Goal: Transaction & Acquisition: Purchase product/service

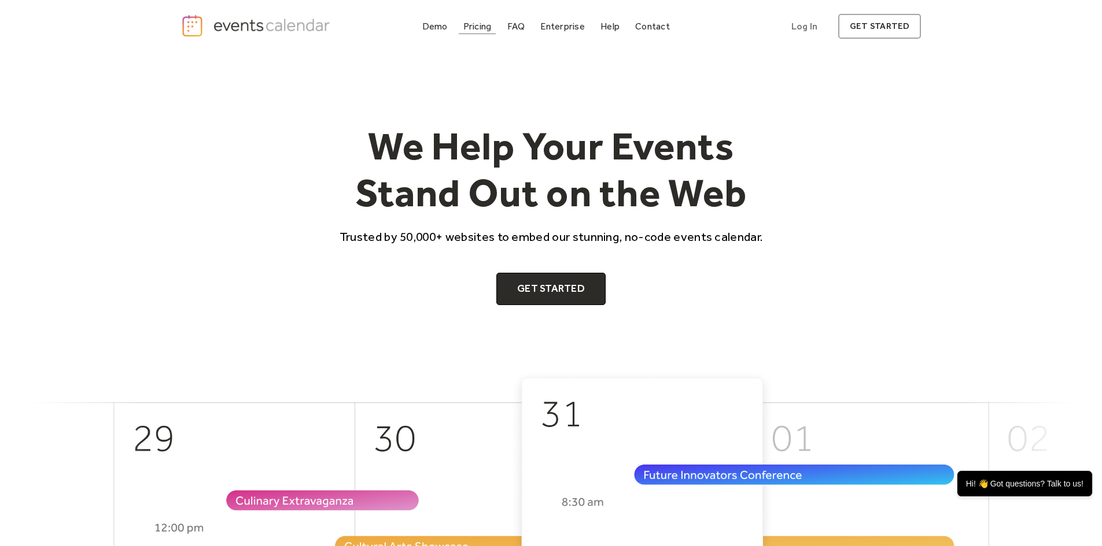
click at [474, 29] on div "Pricing" at bounding box center [477, 26] width 28 height 6
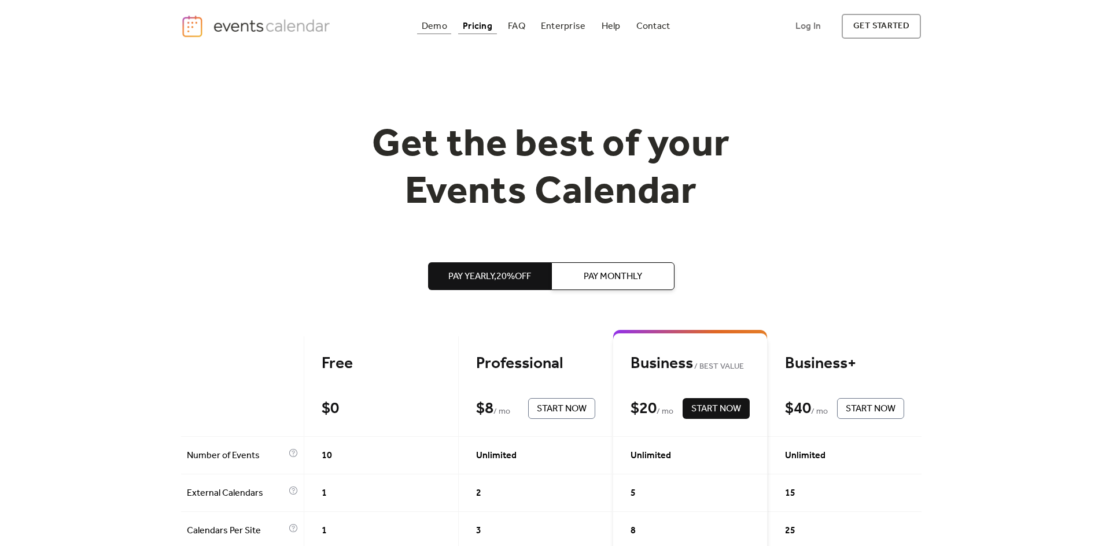
click at [435, 29] on div "Demo" at bounding box center [434, 26] width 25 height 6
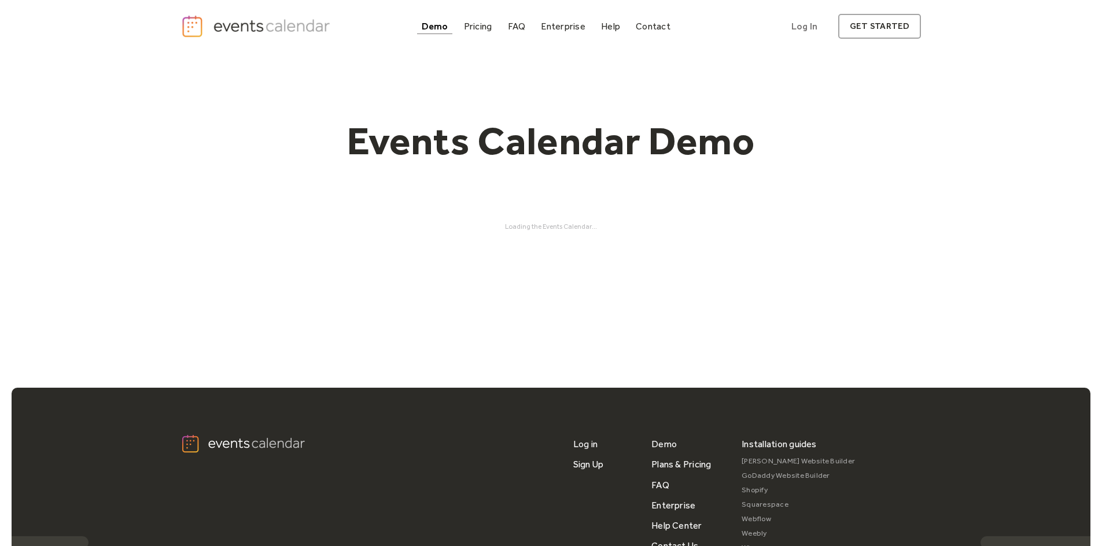
click at [603, 237] on div "Events Calendar Demo Loading the Events Calendar..." at bounding box center [551, 174] width 740 height 243
click at [434, 25] on div "Demo" at bounding box center [435, 26] width 27 height 6
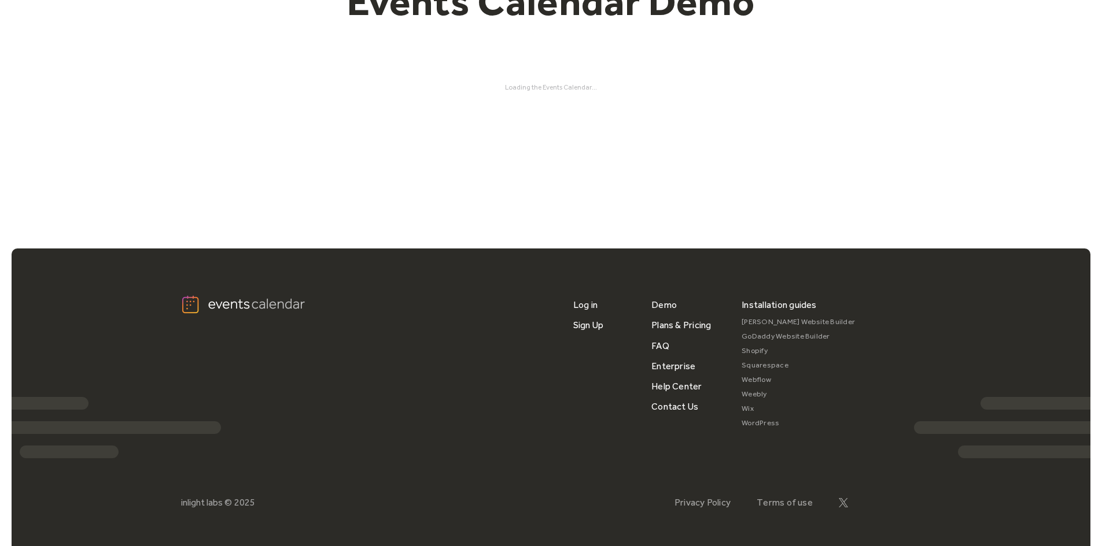
scroll to position [159, 0]
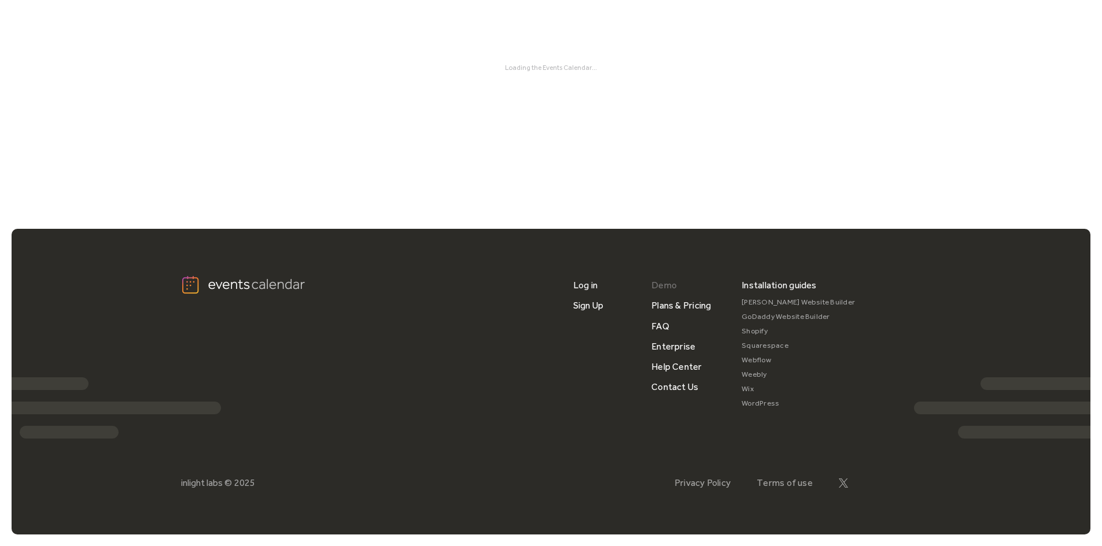
click at [667, 289] on link "Demo" at bounding box center [663, 285] width 25 height 20
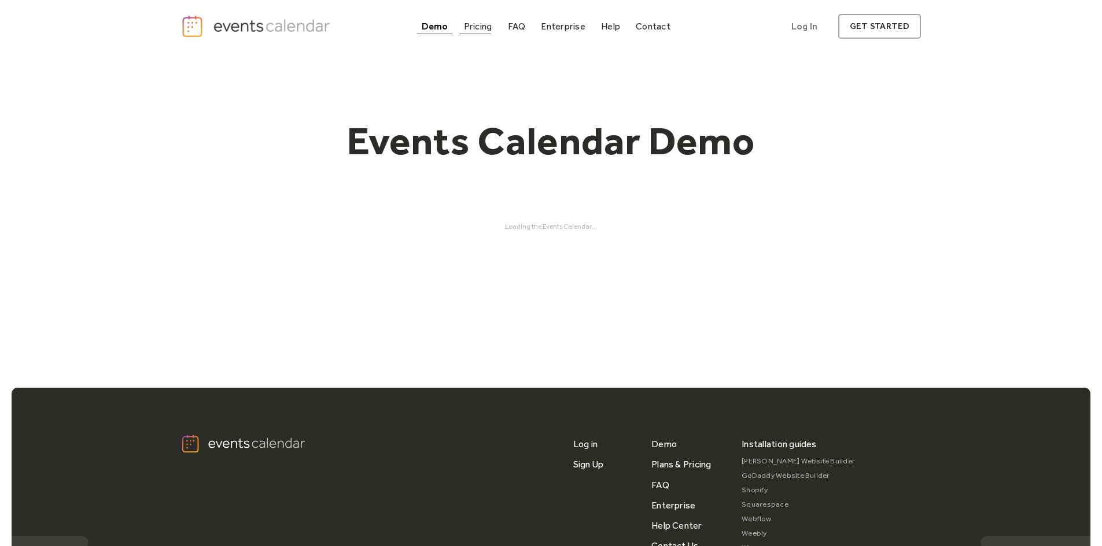
click at [483, 29] on div "Pricing" at bounding box center [478, 26] width 28 height 6
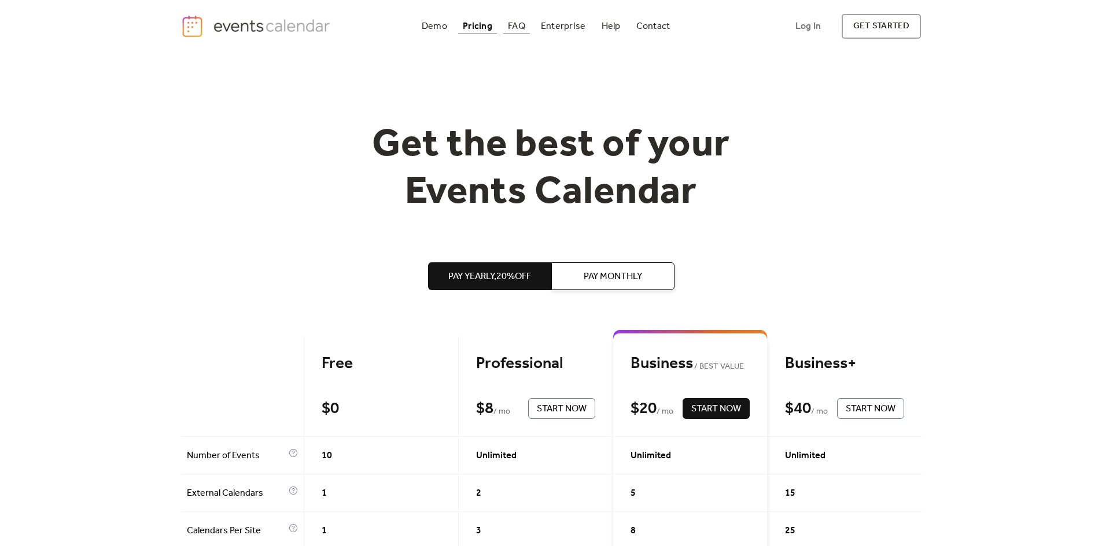
click at [515, 29] on div "FAQ" at bounding box center [516, 26] width 17 height 6
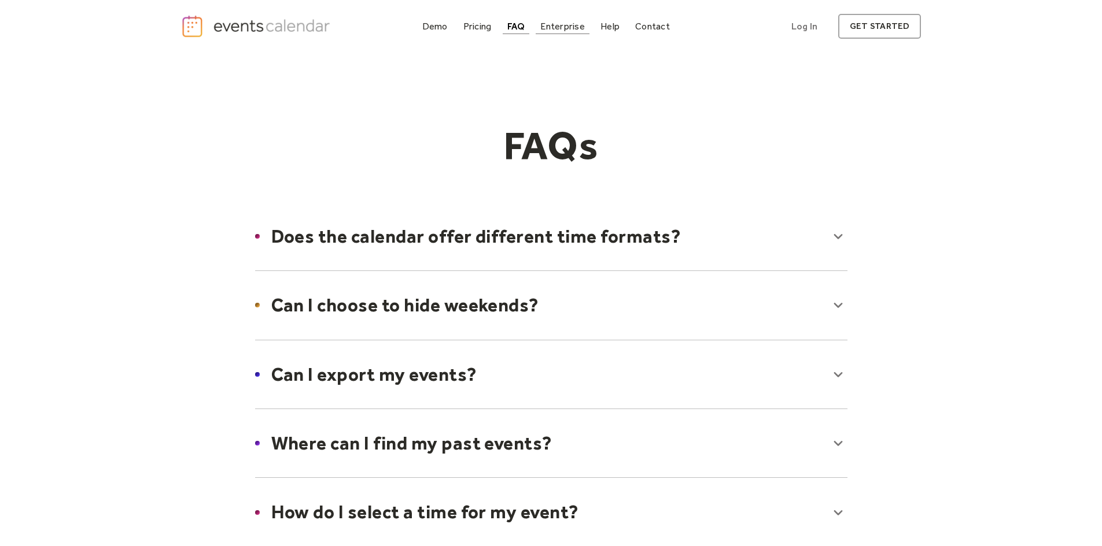
click at [564, 27] on div "Enterprise" at bounding box center [562, 26] width 44 height 6
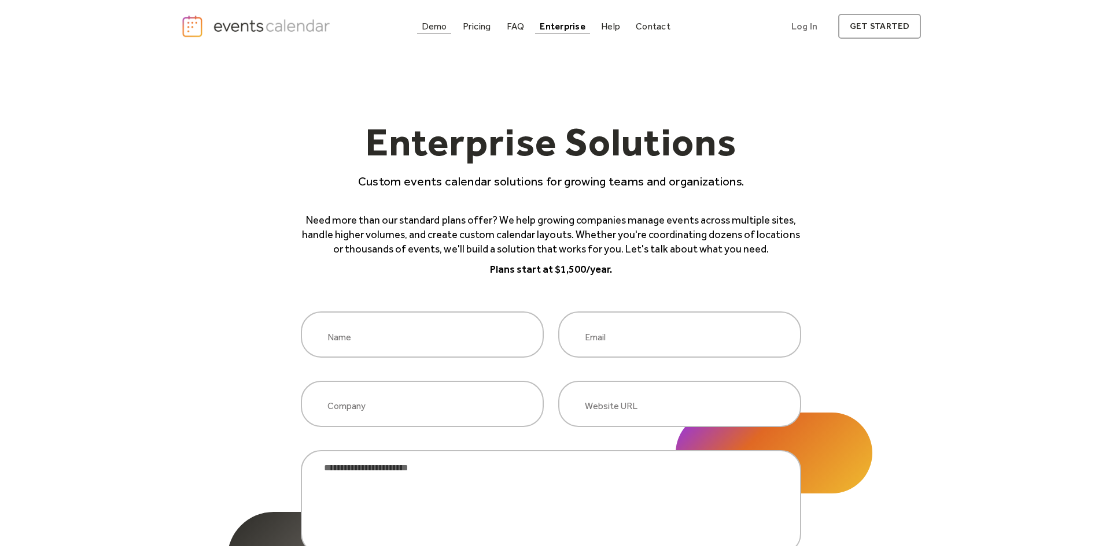
click at [437, 29] on div "Demo" at bounding box center [434, 26] width 25 height 6
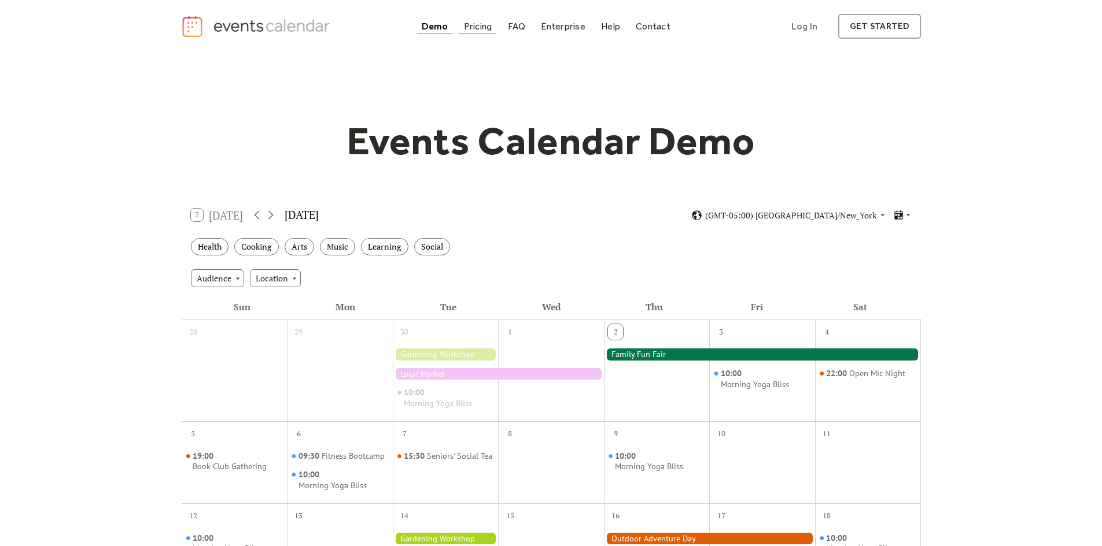
click at [478, 23] on div "Pricing" at bounding box center [478, 26] width 28 height 6
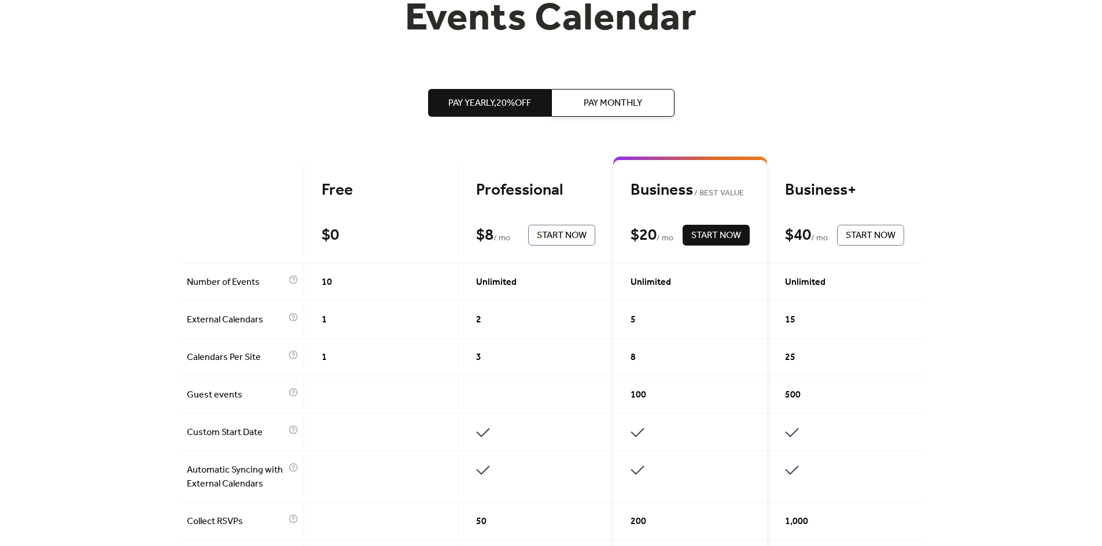
scroll to position [231, 0]
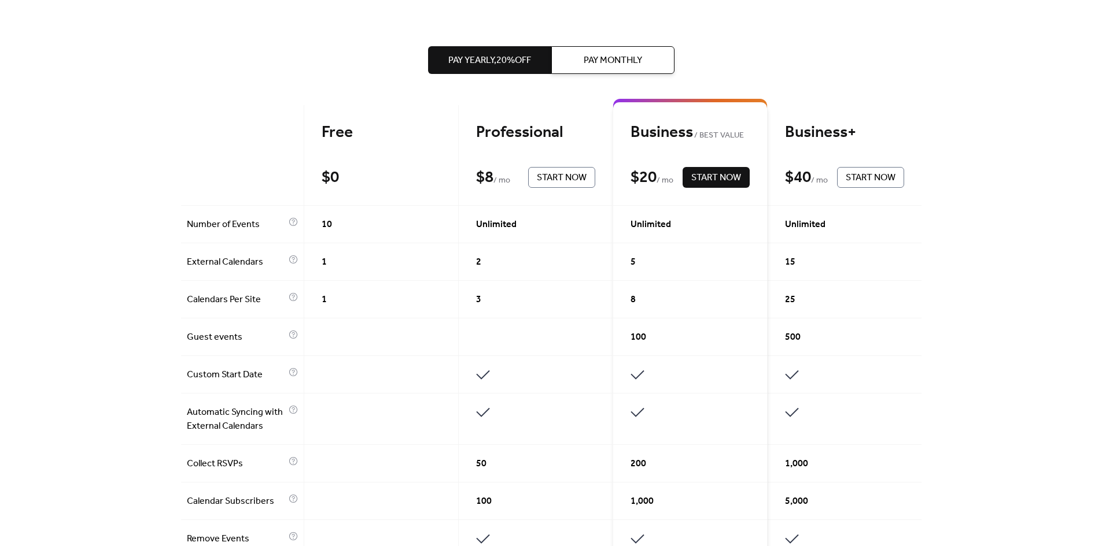
click at [609, 69] on button "Pay Monthly" at bounding box center [612, 60] width 123 height 28
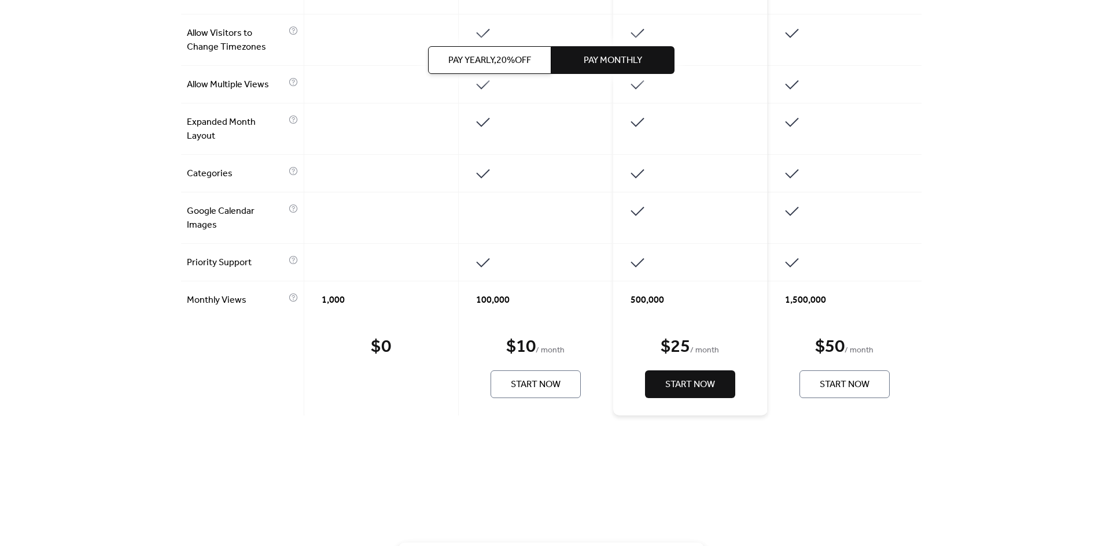
scroll to position [860, 0]
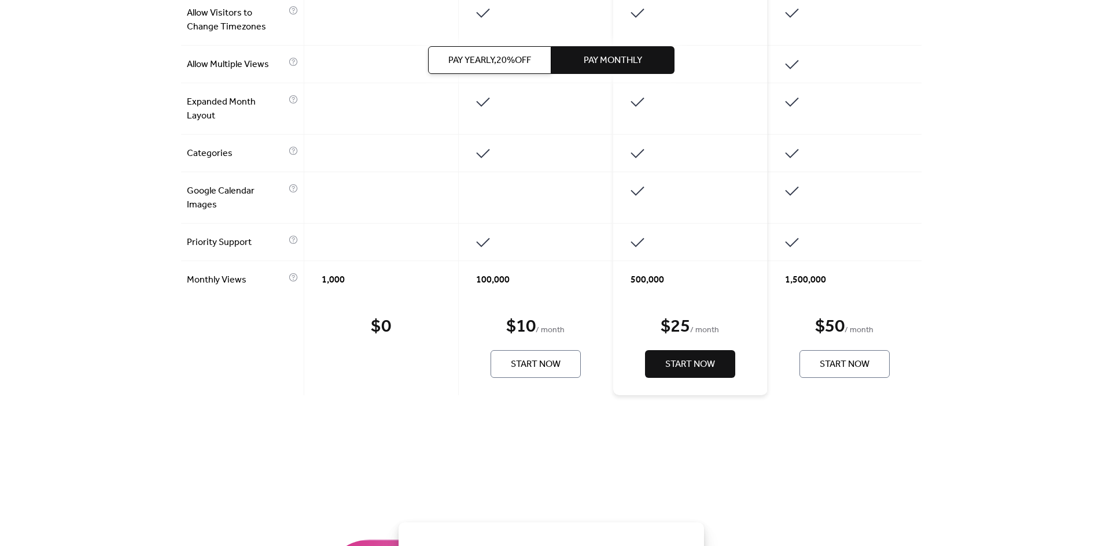
click at [540, 369] on span "Start Now" at bounding box center [536, 365] width 50 height 14
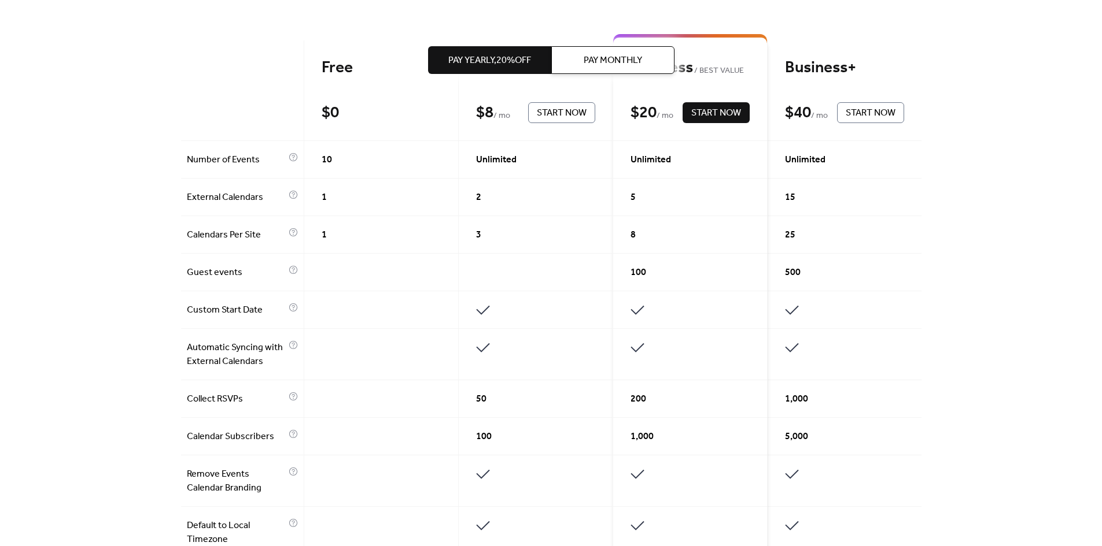
scroll to position [289, 0]
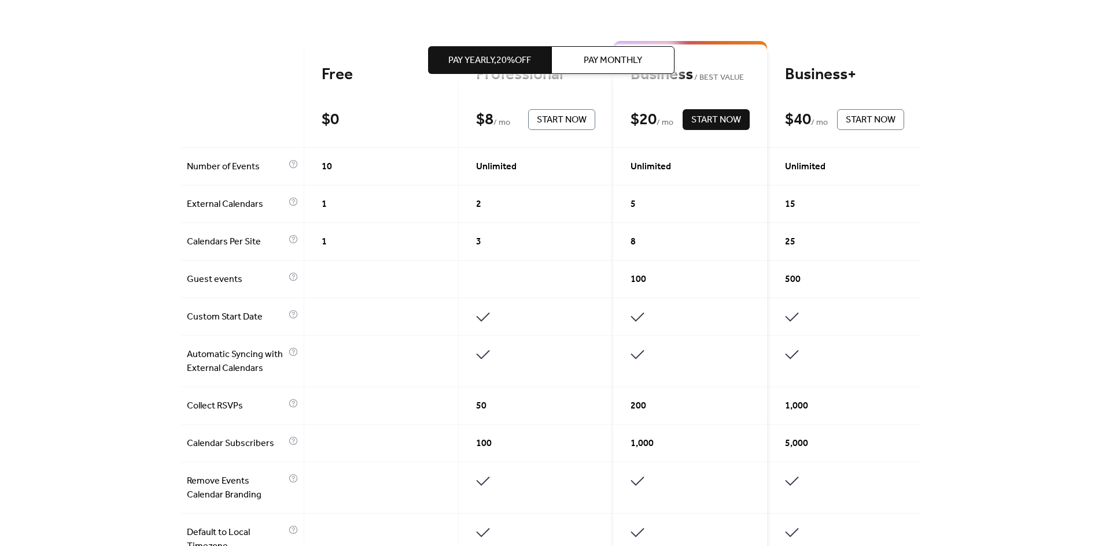
click at [594, 68] on span "Pay Monthly" at bounding box center [612, 61] width 58 height 14
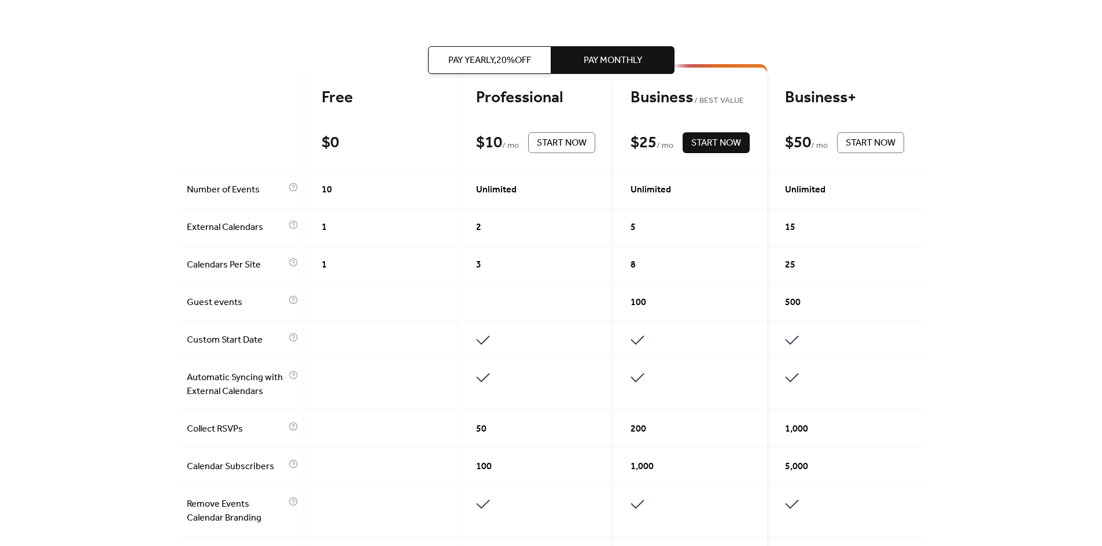
scroll to position [0, 0]
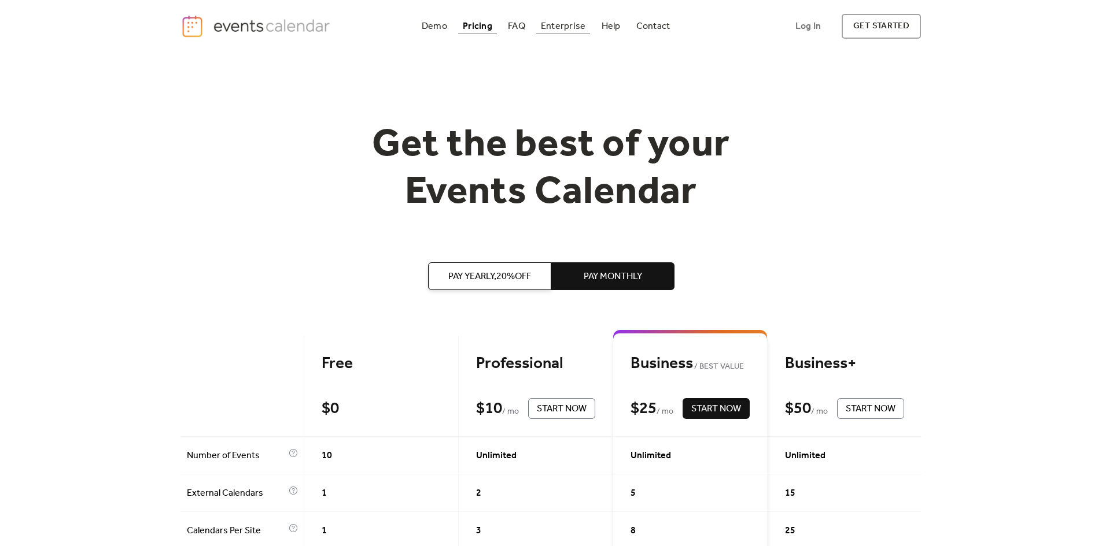
click at [578, 29] on div "Enterprise" at bounding box center [563, 26] width 45 height 6
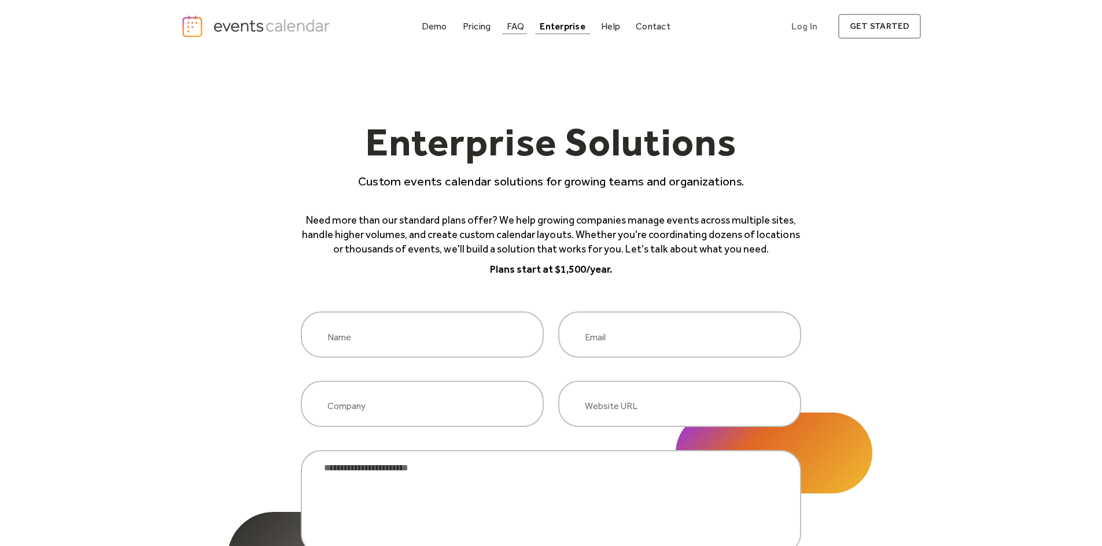
click at [524, 29] on div "FAQ" at bounding box center [516, 26] width 18 height 6
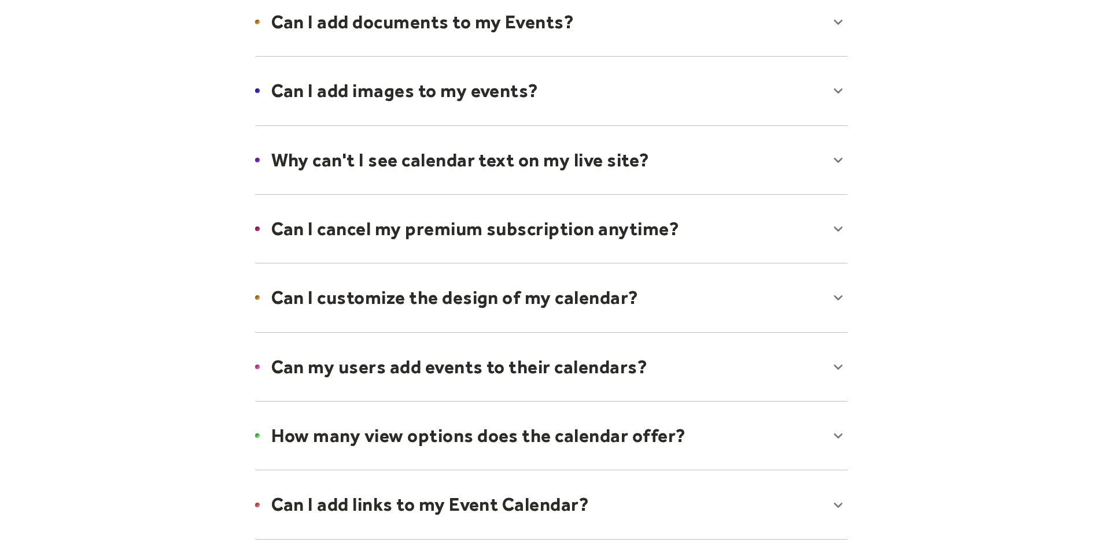
scroll to position [578, 0]
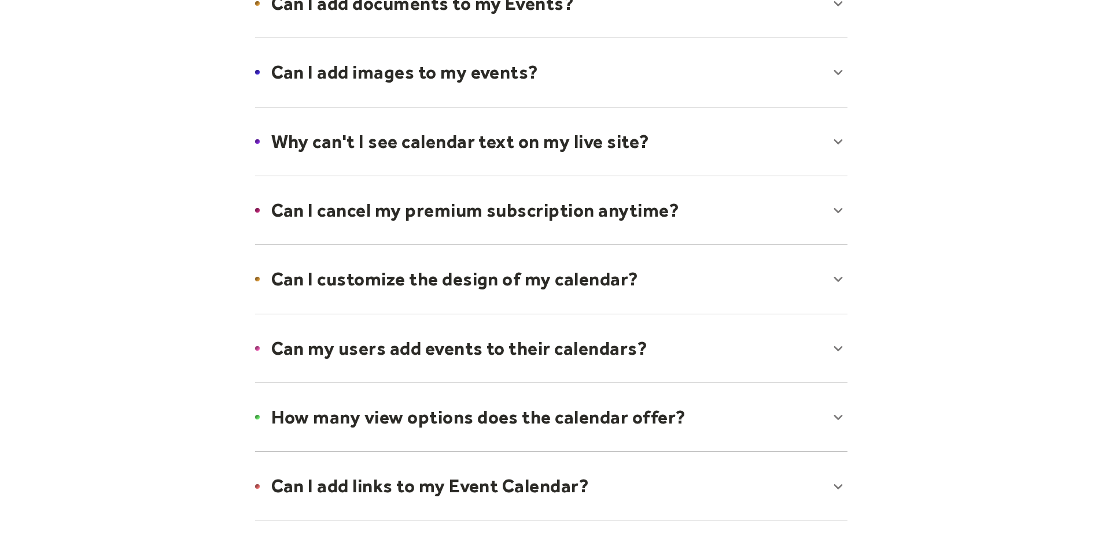
click at [485, 351] on div at bounding box center [550, 348] width 615 height 71
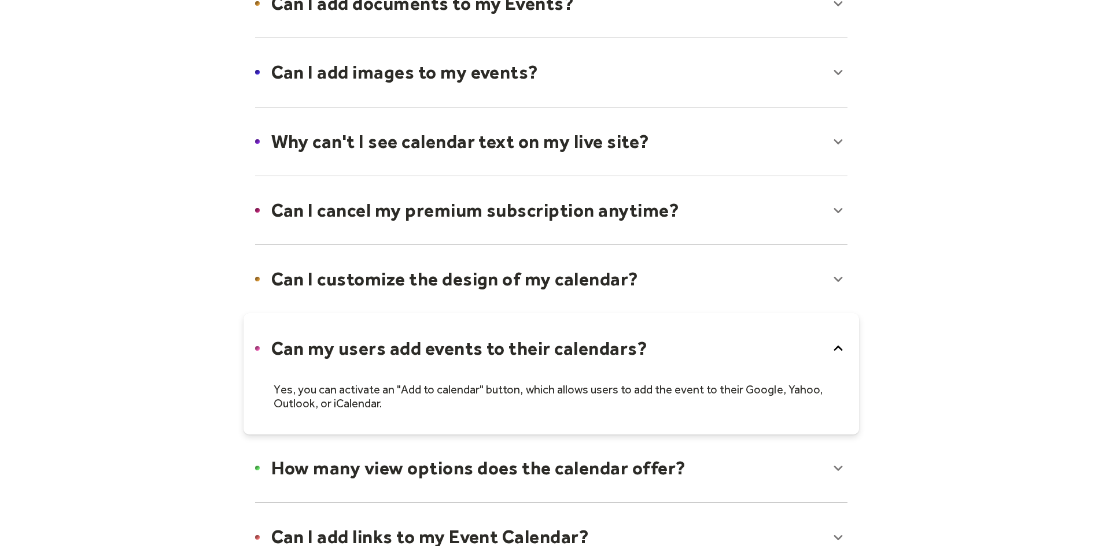
click at [837, 349] on icon at bounding box center [837, 348] width 9 height 5
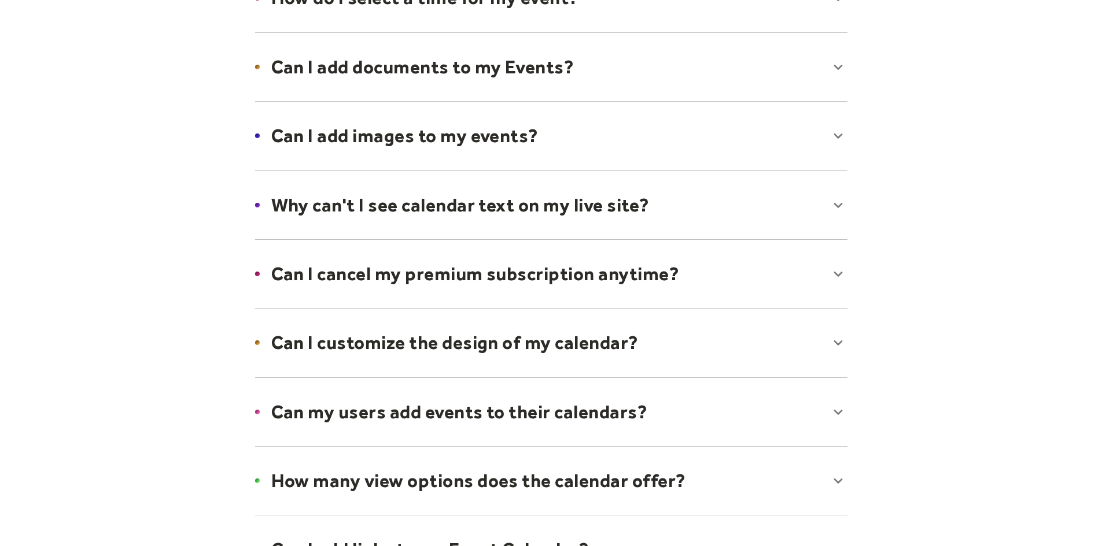
scroll to position [0, 0]
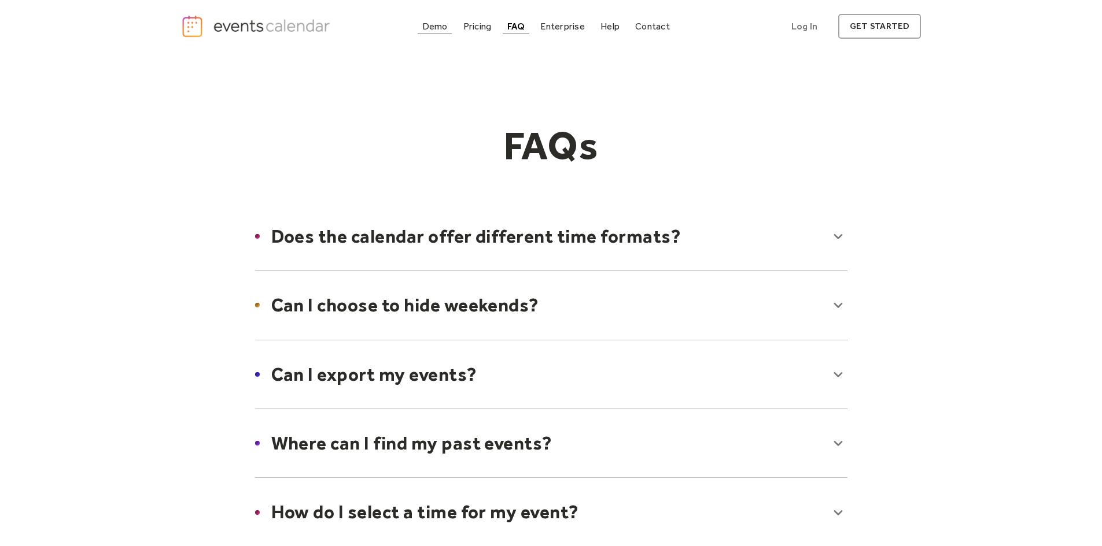
click at [440, 28] on div "Demo" at bounding box center [434, 26] width 25 height 6
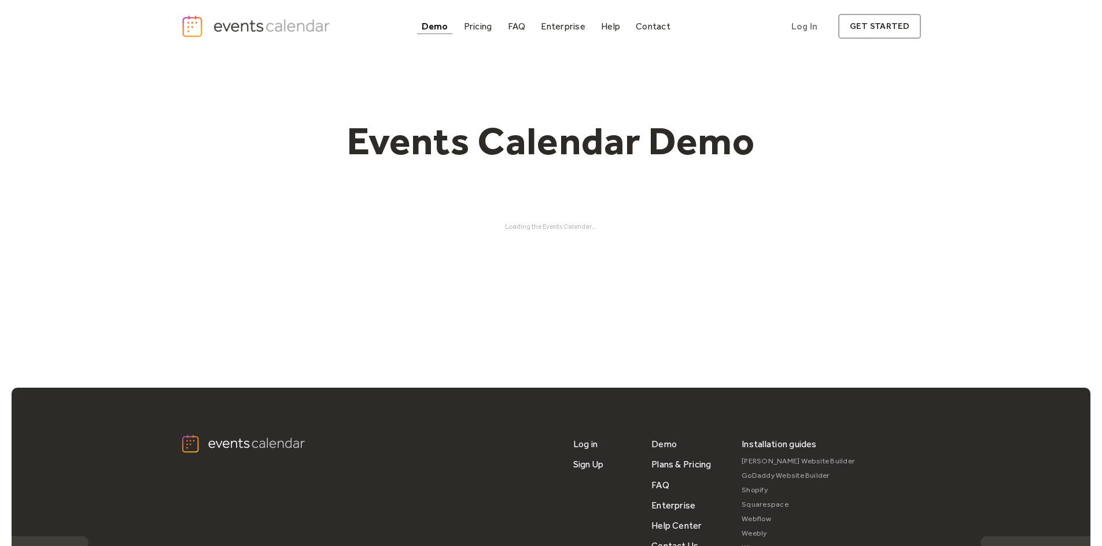
drag, startPoint x: 876, startPoint y: 34, endPoint x: 873, endPoint y: 42, distance: 8.1
click at [876, 34] on link "get started" at bounding box center [879, 26] width 83 height 25
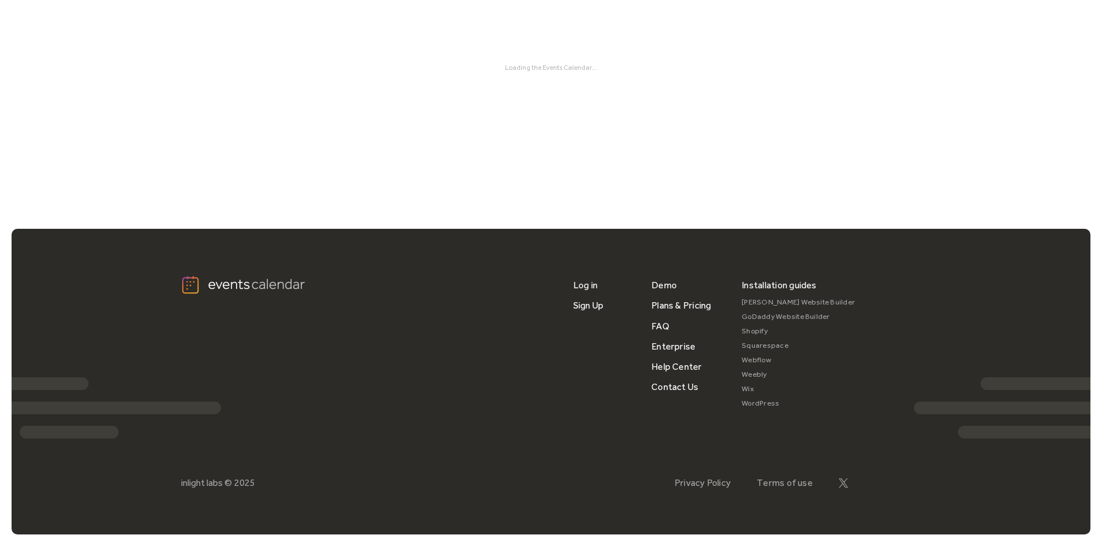
click at [243, 289] on img at bounding box center [244, 285] width 127 height 20
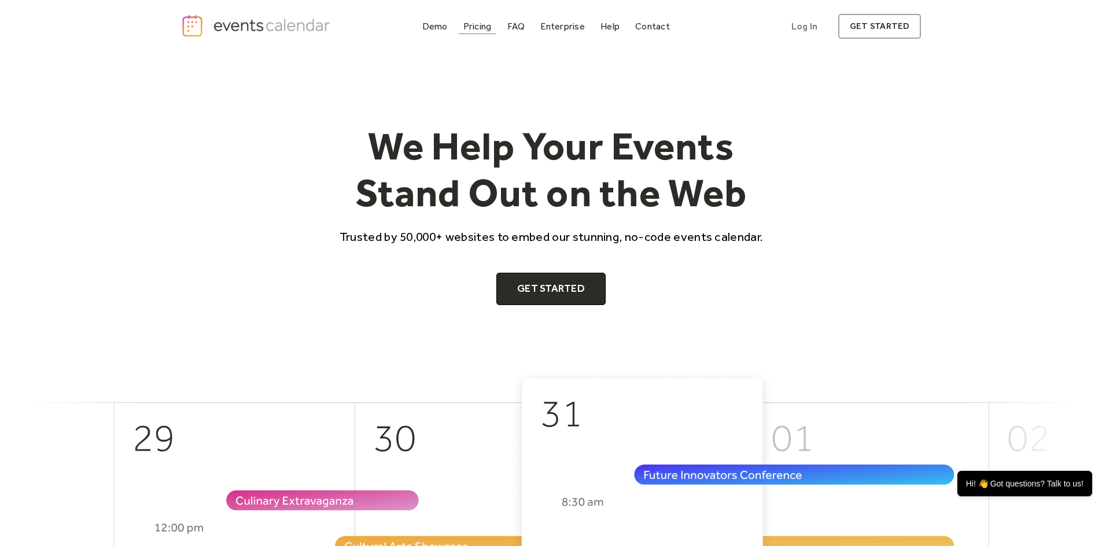
click at [484, 28] on div "Pricing" at bounding box center [477, 26] width 28 height 6
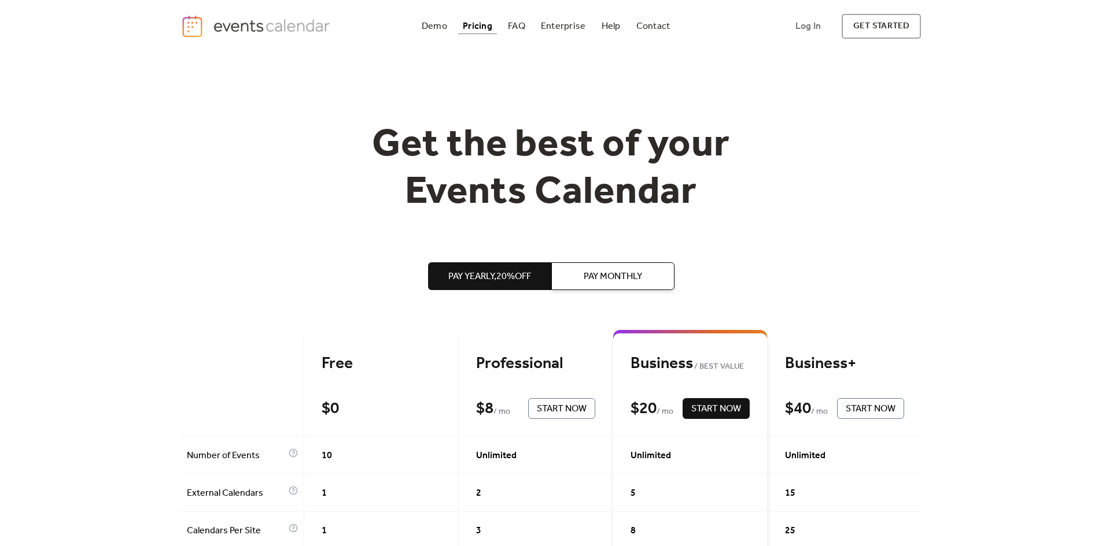
click at [597, 281] on span "Pay Monthly" at bounding box center [612, 277] width 58 height 14
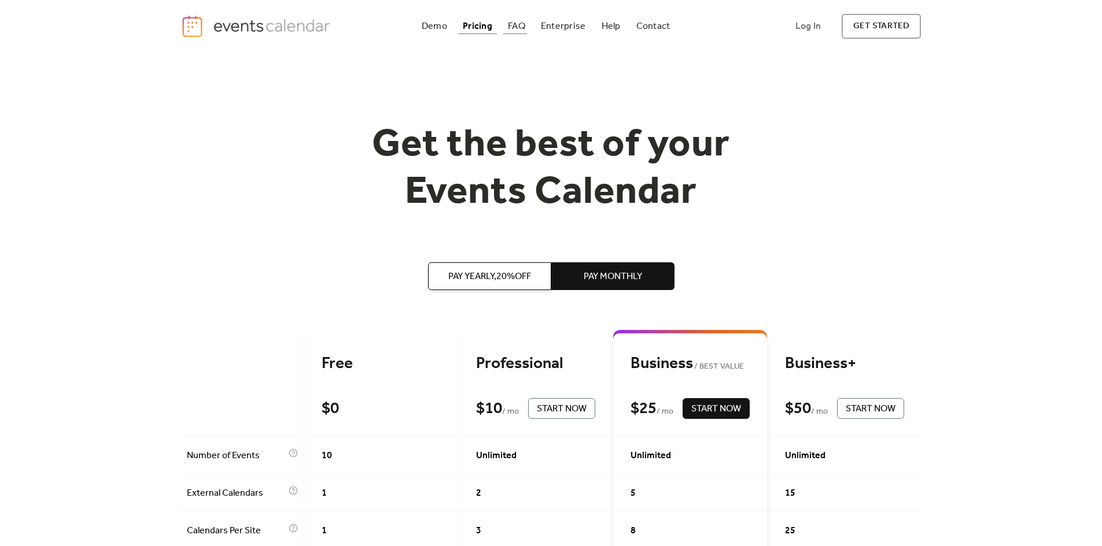
click at [515, 23] on div "FAQ" at bounding box center [516, 26] width 17 height 6
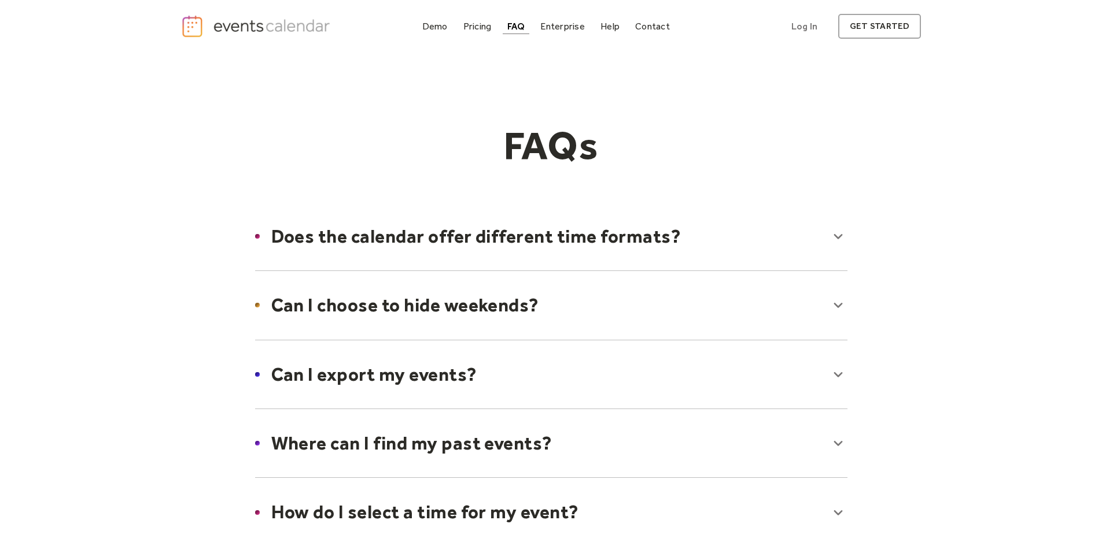
drag, startPoint x: 600, startPoint y: 195, endPoint x: 633, endPoint y: 201, distance: 34.0
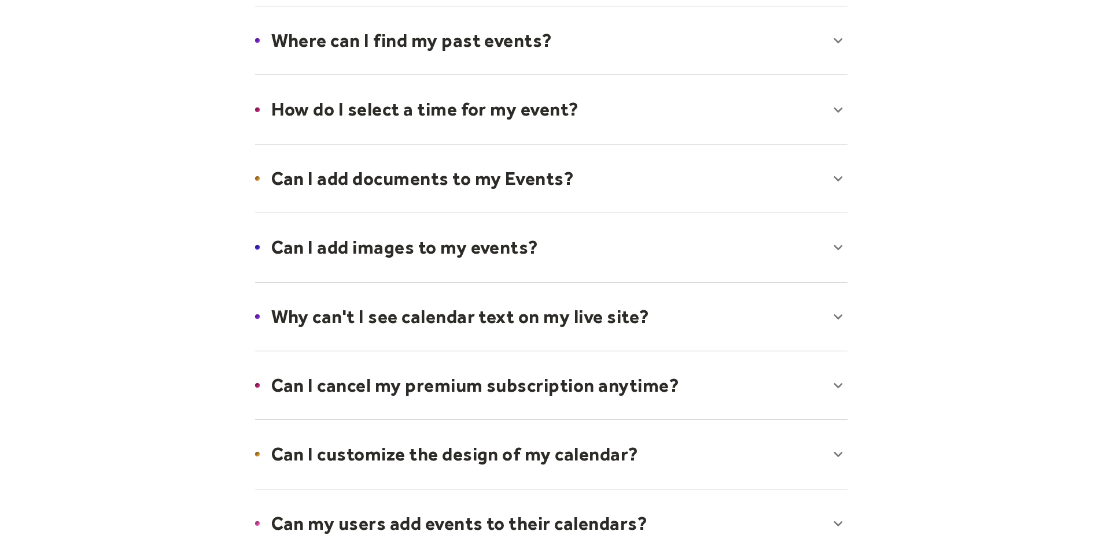
scroll to position [261, 0]
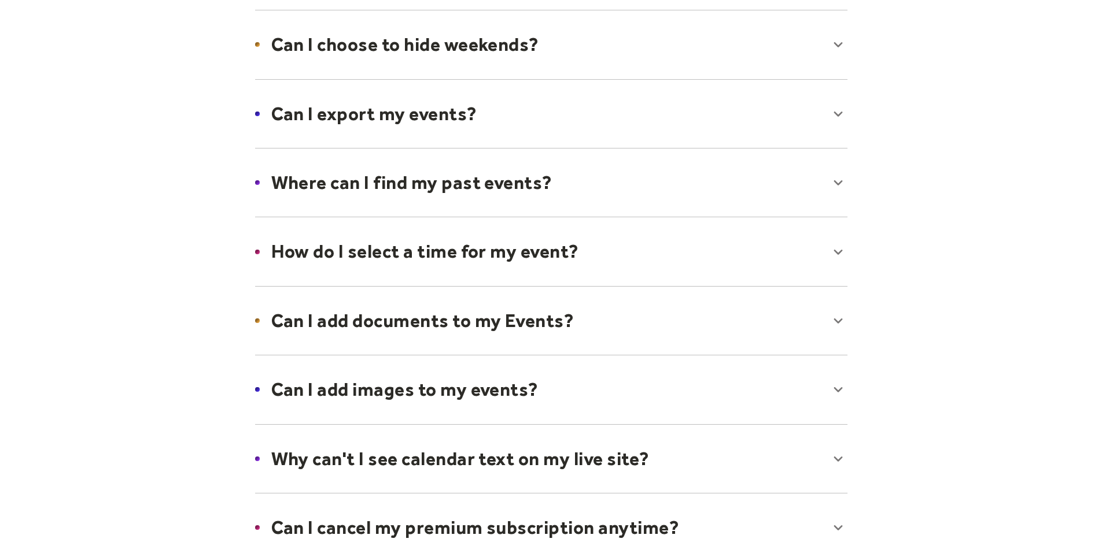
click at [407, 393] on div at bounding box center [550, 389] width 615 height 71
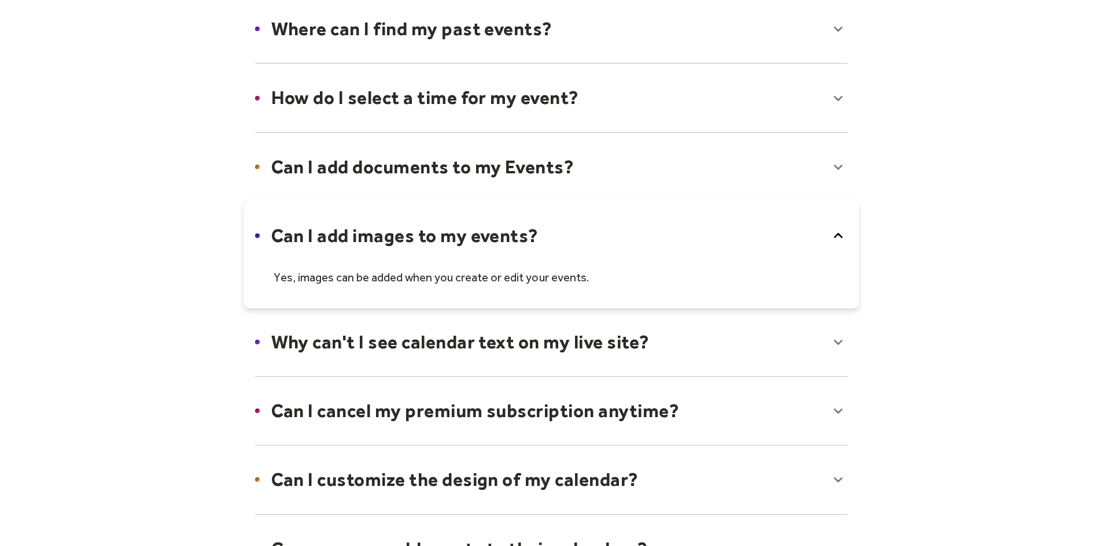
scroll to position [434, 0]
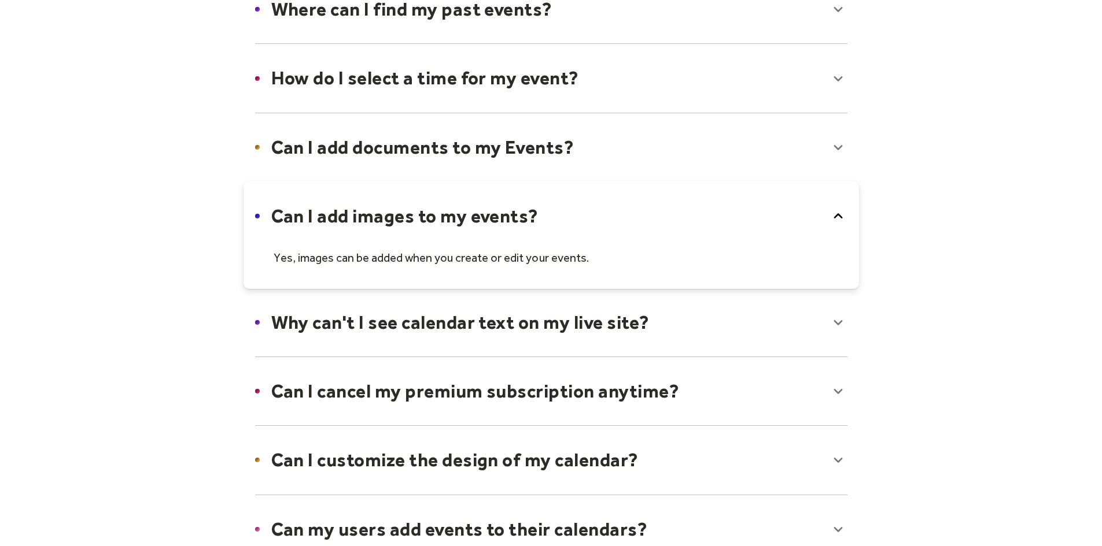
click at [523, 322] on div at bounding box center [550, 322] width 615 height 71
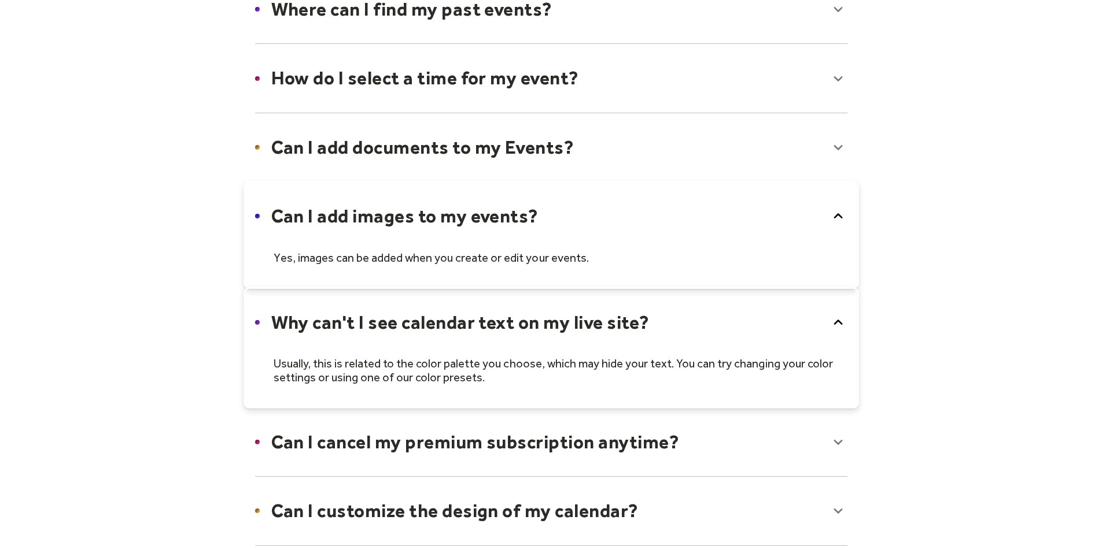
click at [402, 327] on div at bounding box center [550, 347] width 615 height 121
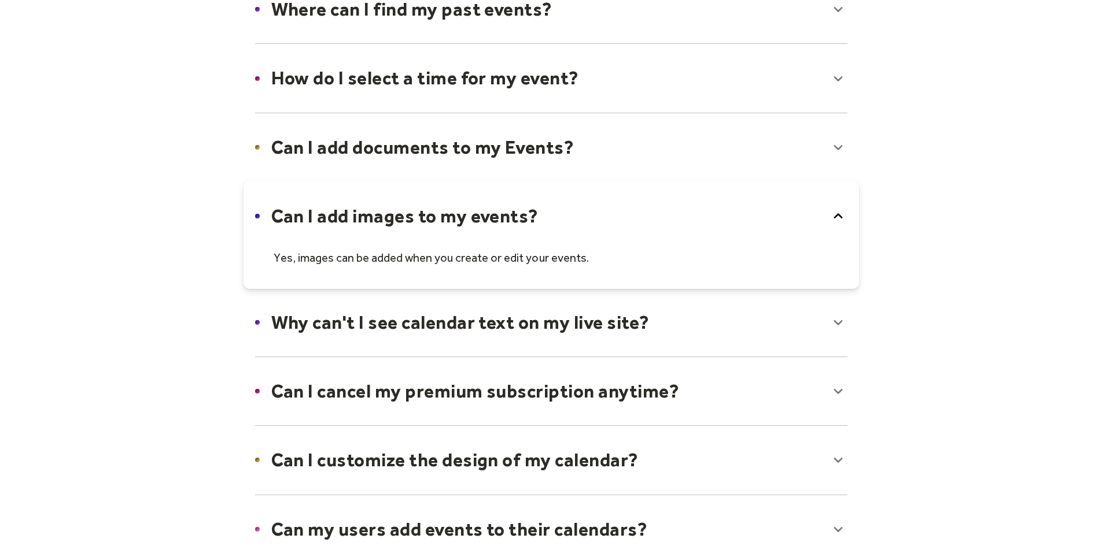
click at [461, 386] on div at bounding box center [550, 391] width 615 height 71
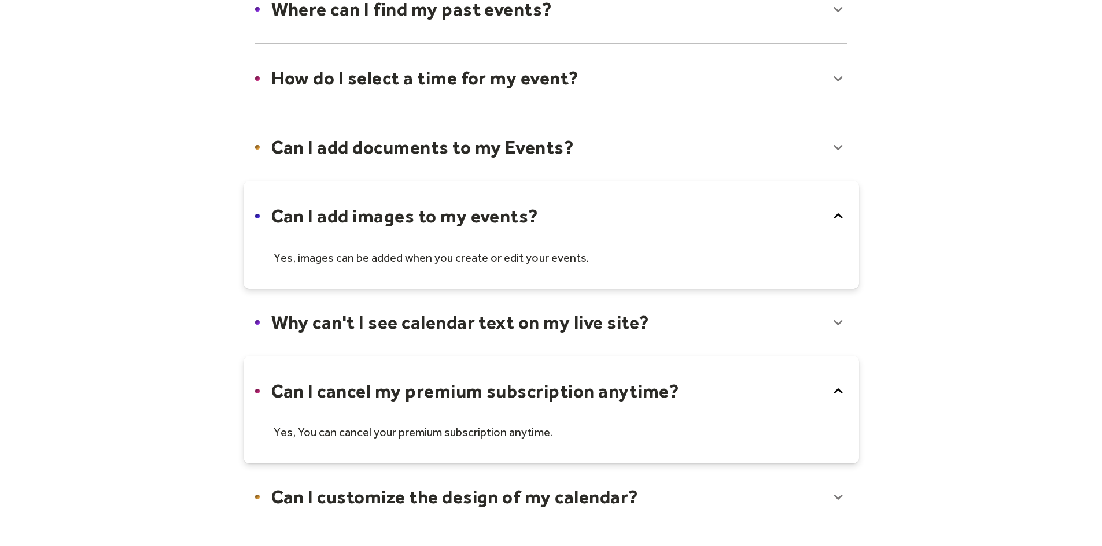
click at [461, 392] on div at bounding box center [550, 410] width 615 height 108
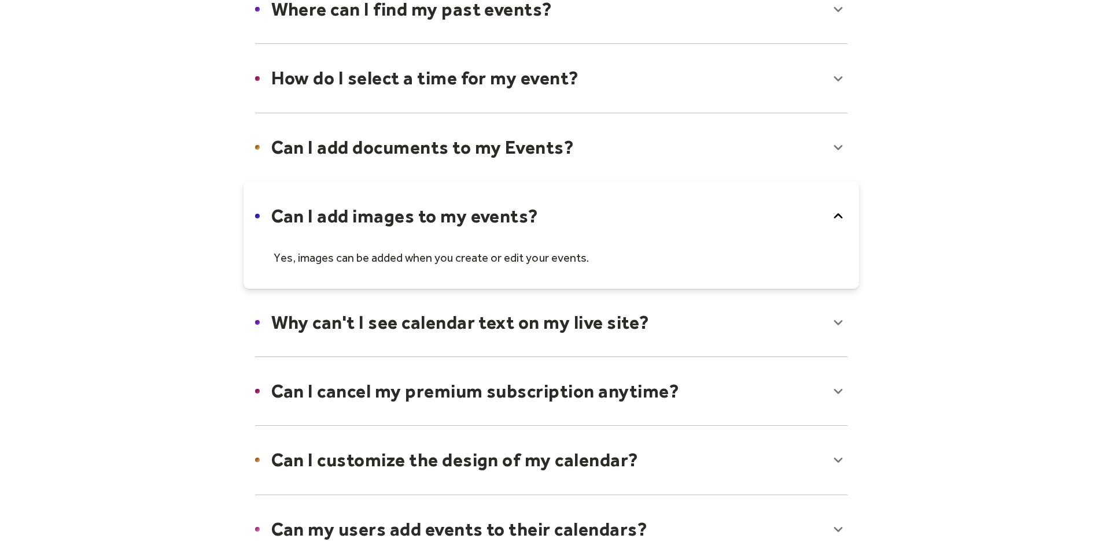
click at [467, 459] on div at bounding box center [550, 460] width 615 height 71
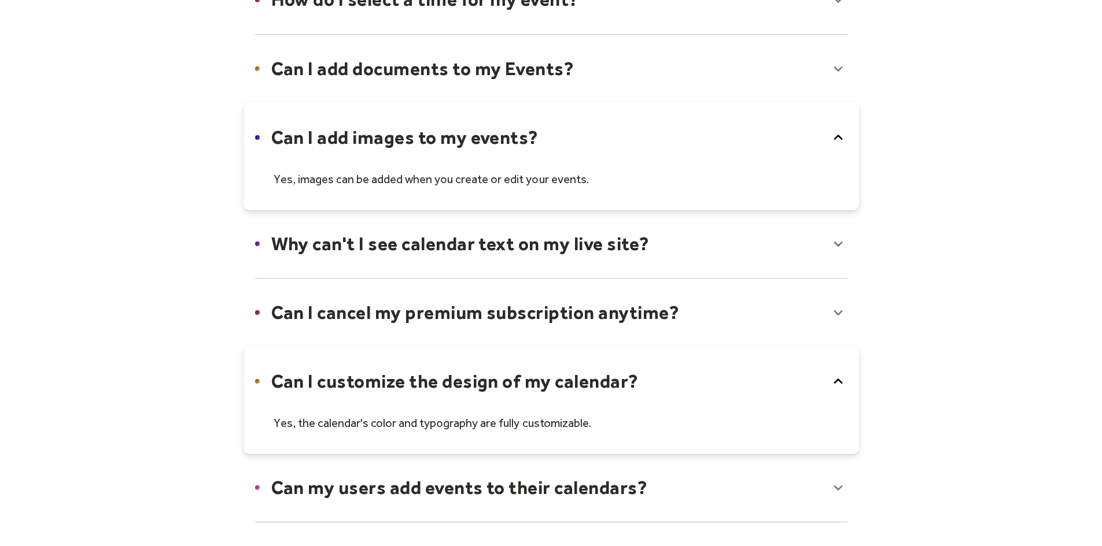
scroll to position [616, 0]
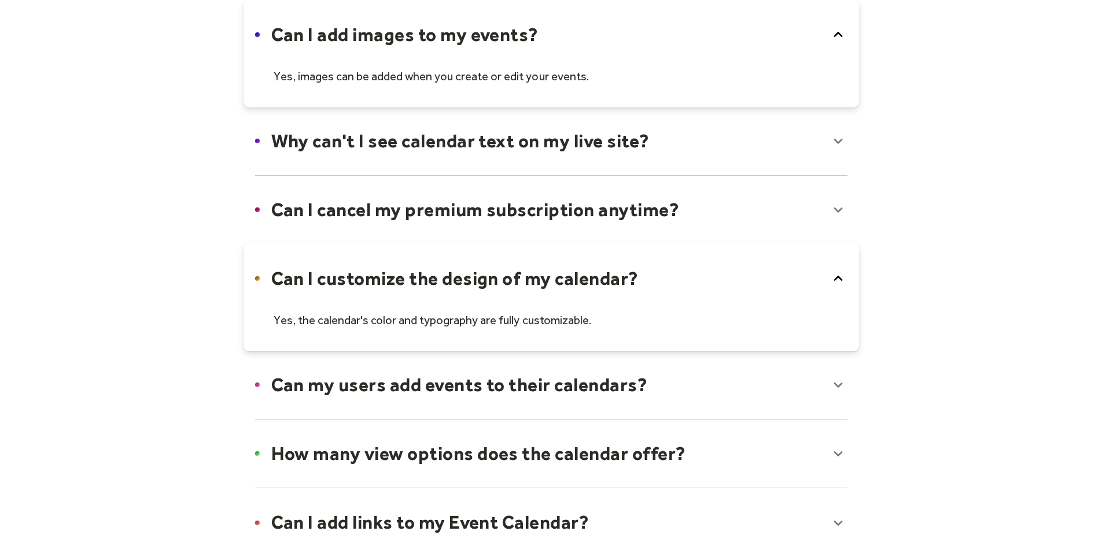
click at [526, 279] on div at bounding box center [550, 297] width 615 height 108
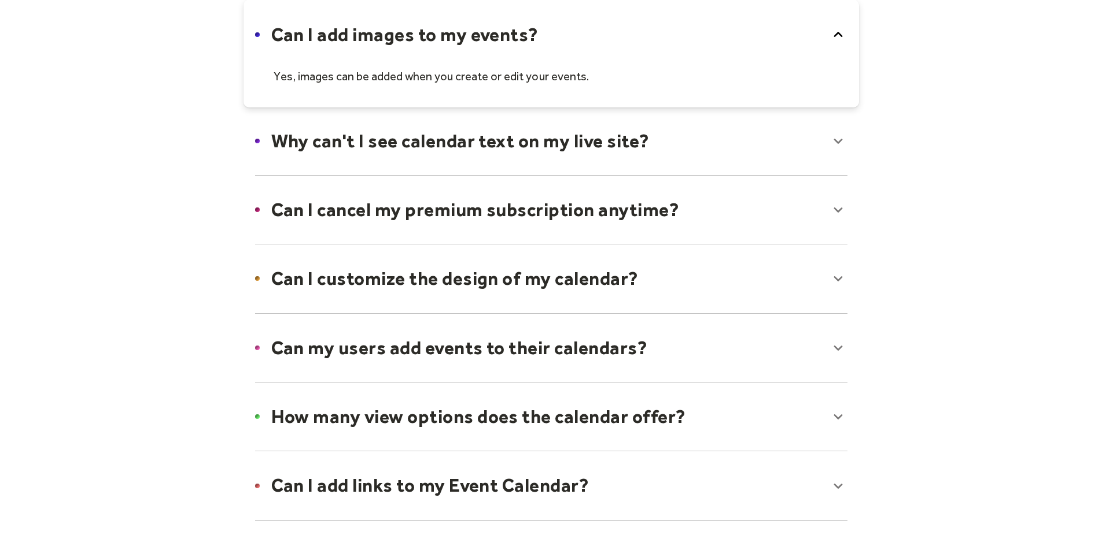
click at [523, 342] on div at bounding box center [550, 348] width 615 height 71
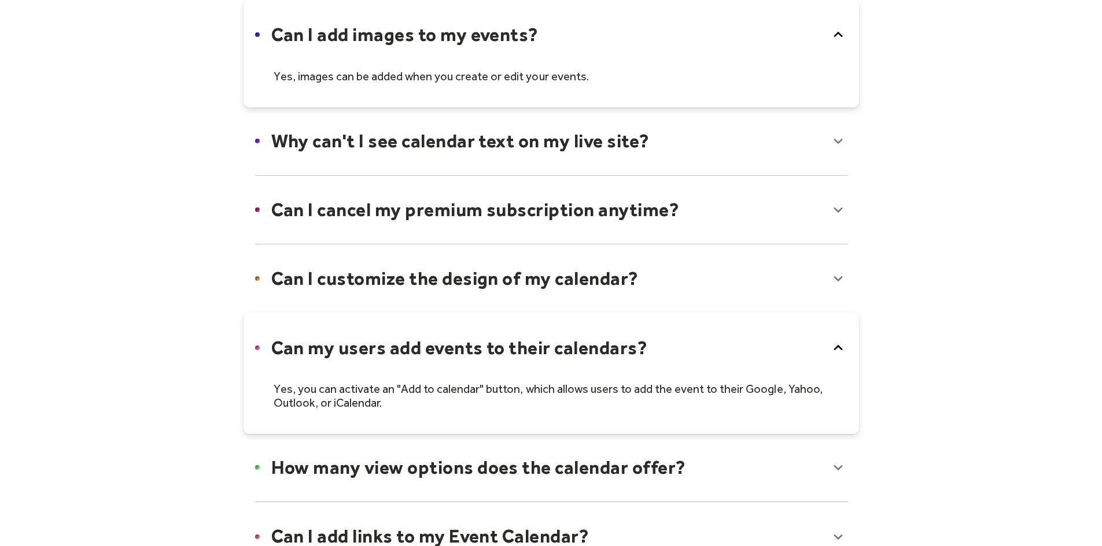
click at [548, 343] on div at bounding box center [550, 373] width 615 height 121
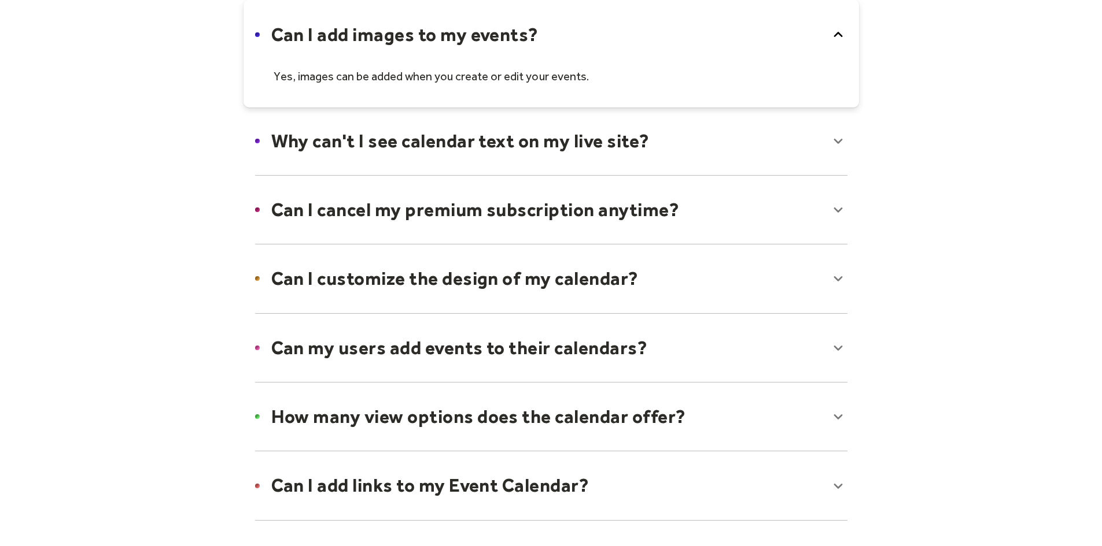
click at [646, 416] on div at bounding box center [550, 417] width 615 height 71
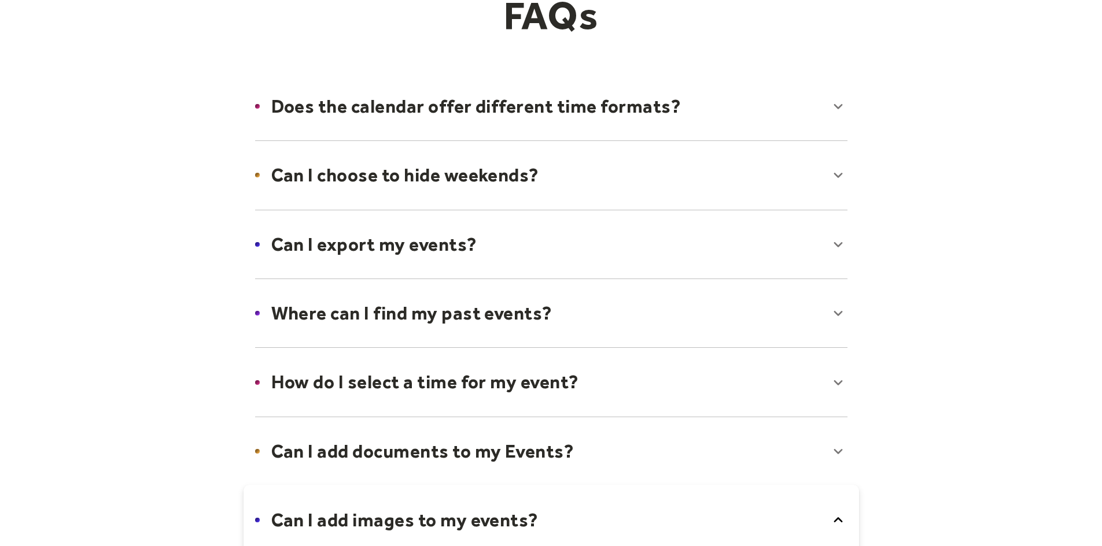
scroll to position [0, 0]
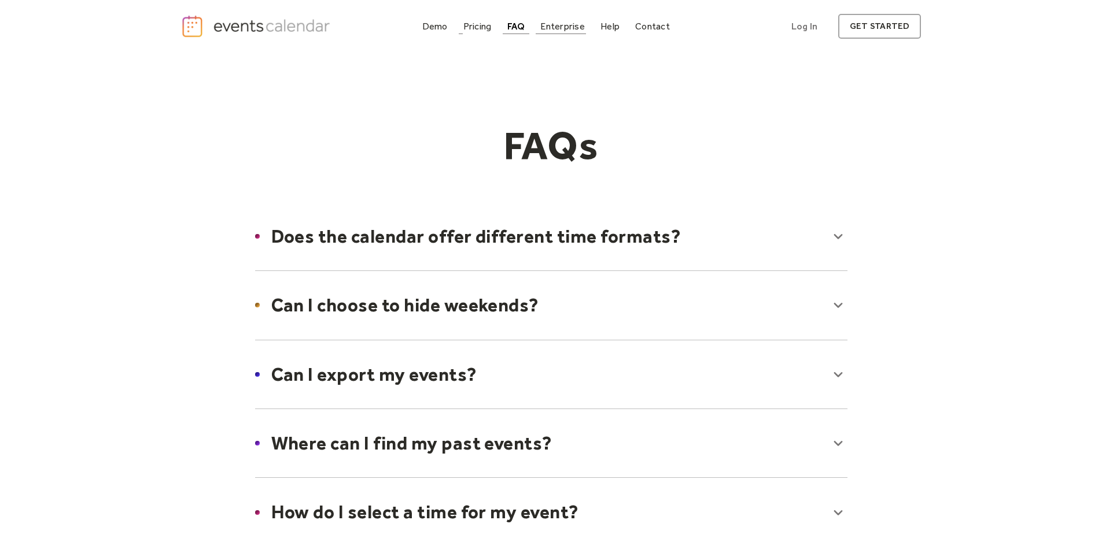
click at [555, 27] on div "Enterprise" at bounding box center [562, 26] width 44 height 6
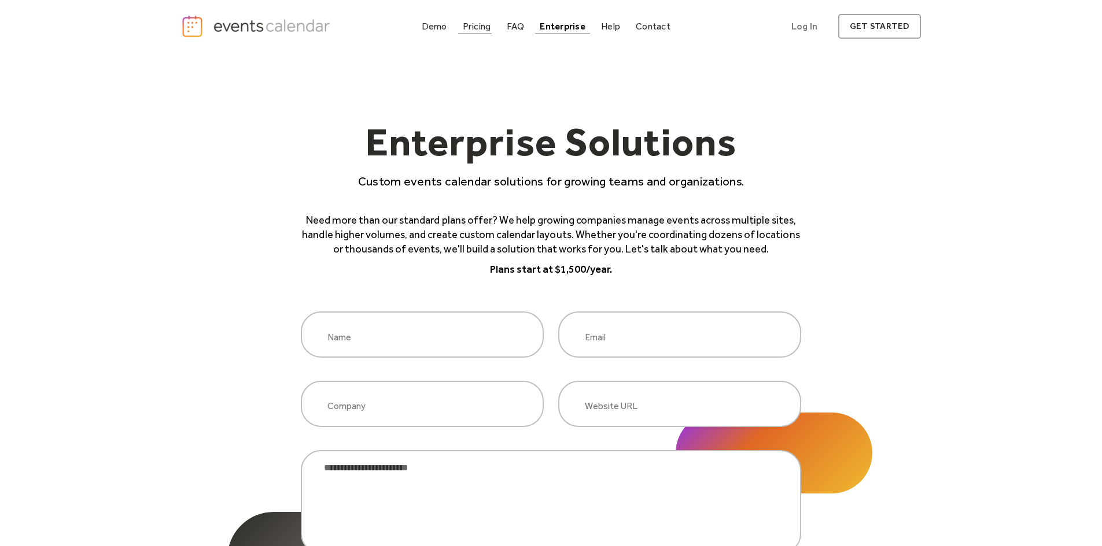
click at [486, 33] on link "Pricing" at bounding box center [477, 27] width 38 height 16
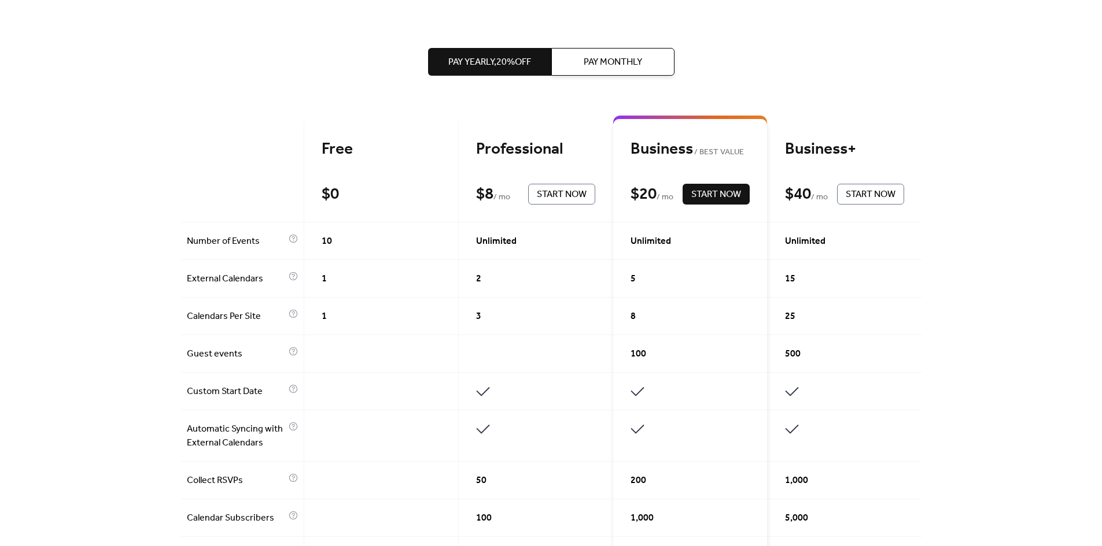
scroll to position [193, 0]
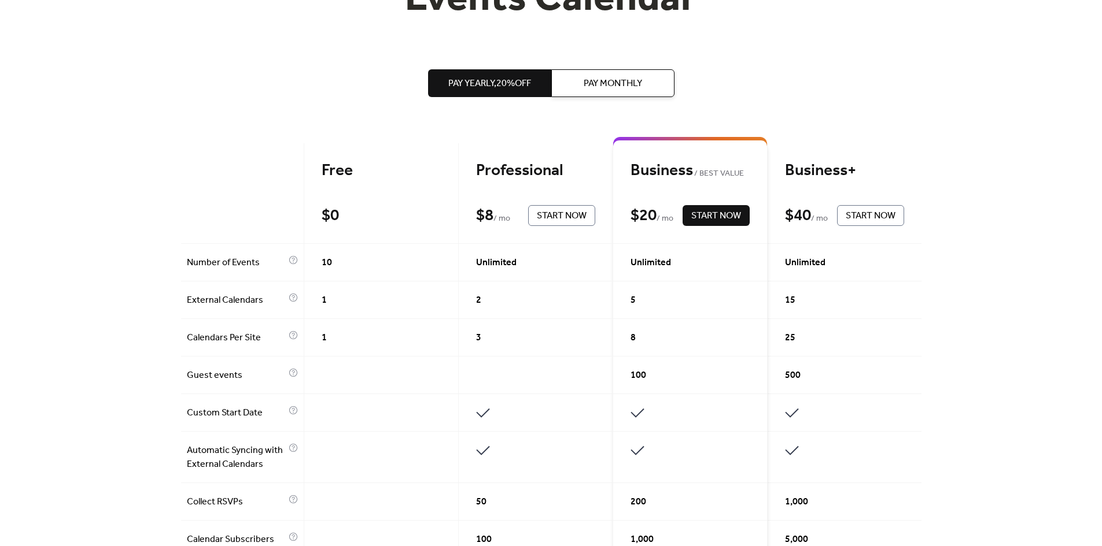
click at [598, 90] on span "Pay Monthly" at bounding box center [612, 84] width 58 height 14
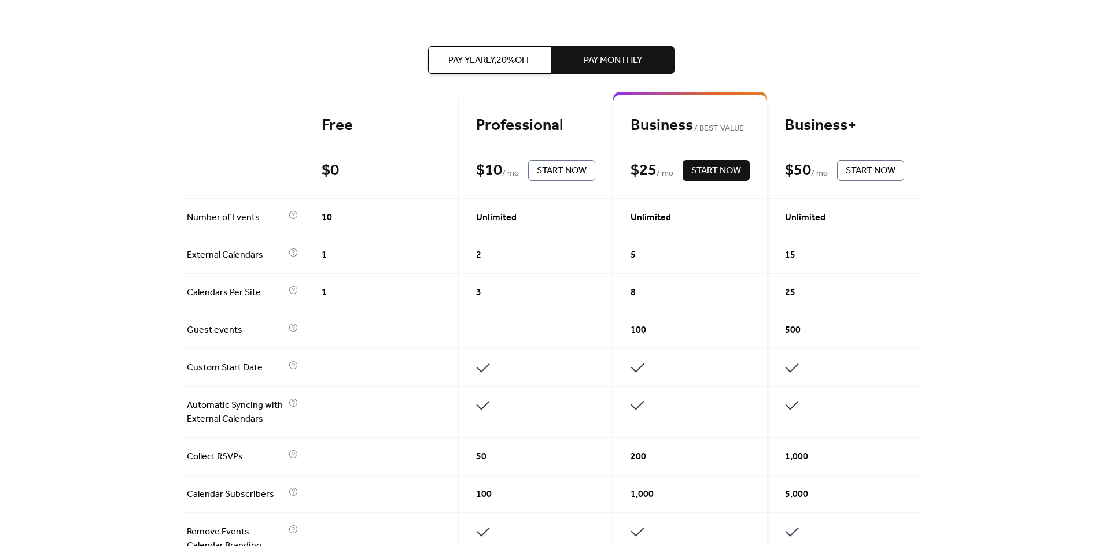
scroll to position [251, 0]
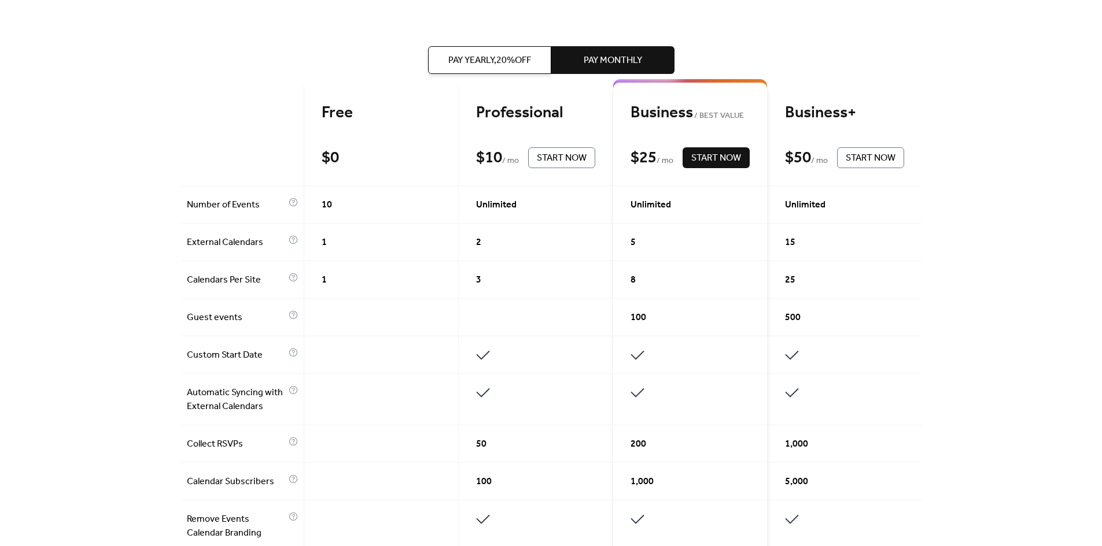
click at [638, 314] on span "100" at bounding box center [638, 318] width 16 height 14
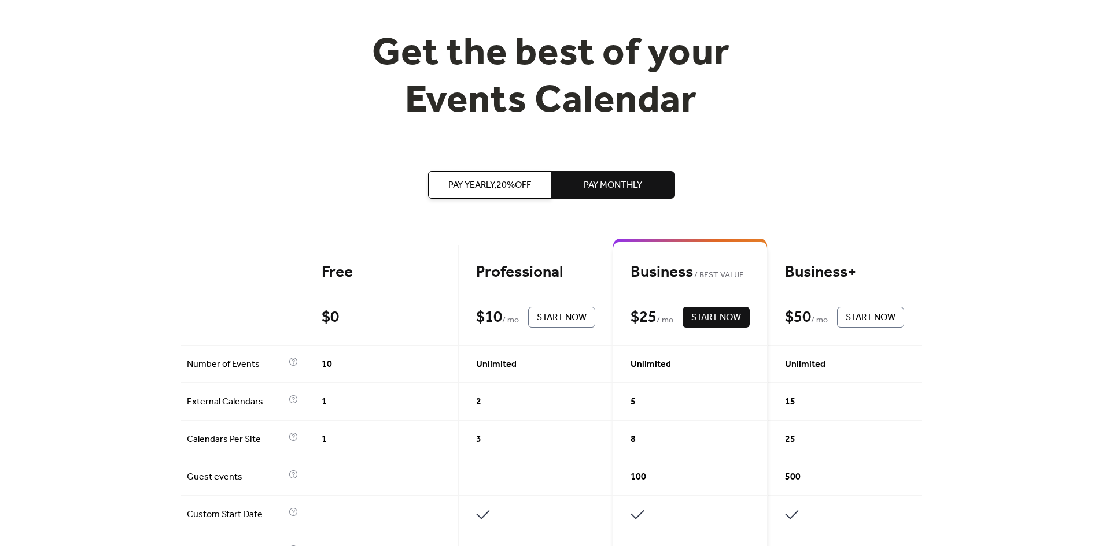
scroll to position [182, 0]
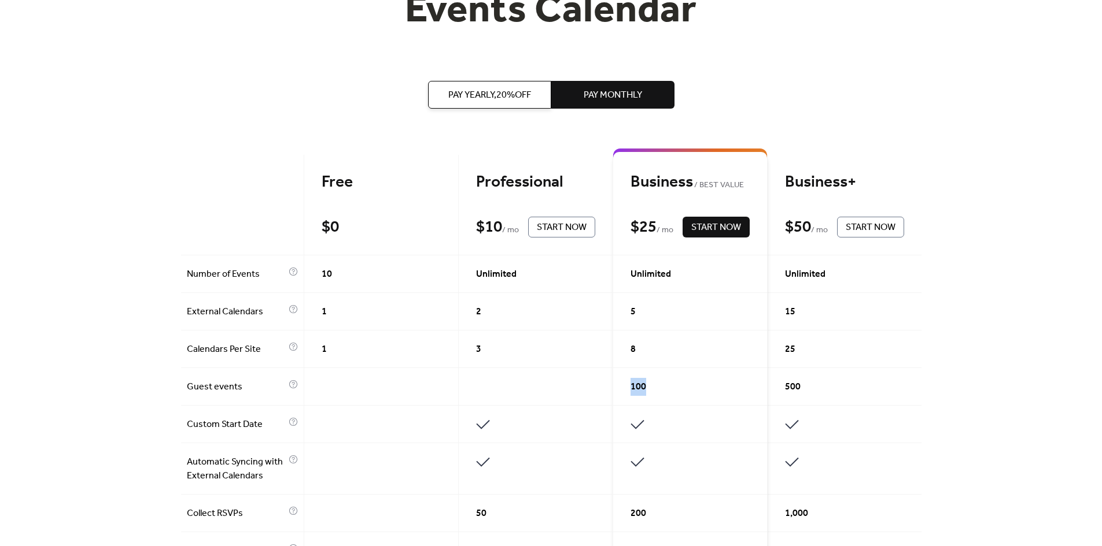
drag, startPoint x: 663, startPoint y: 387, endPoint x: 626, endPoint y: 390, distance: 37.1
click at [626, 390] on div "100" at bounding box center [690, 387] width 154 height 38
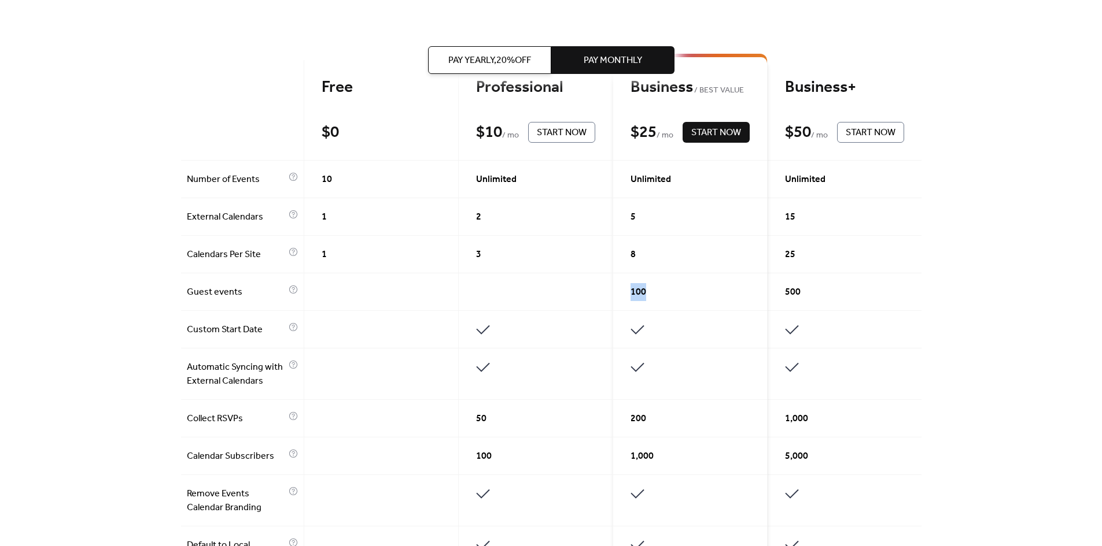
scroll to position [219, 0]
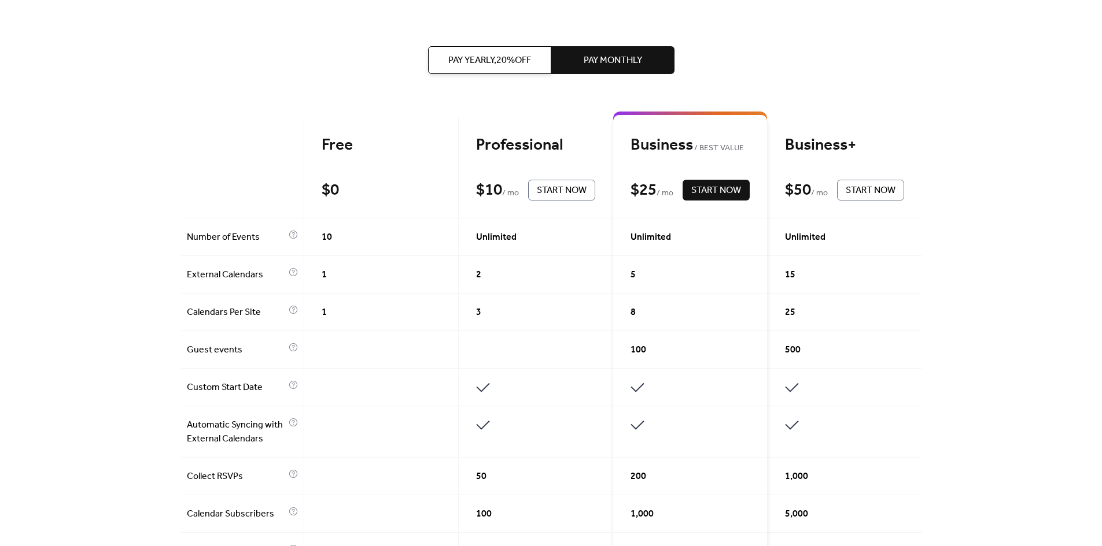
click at [909, 378] on div at bounding box center [844, 388] width 154 height 38
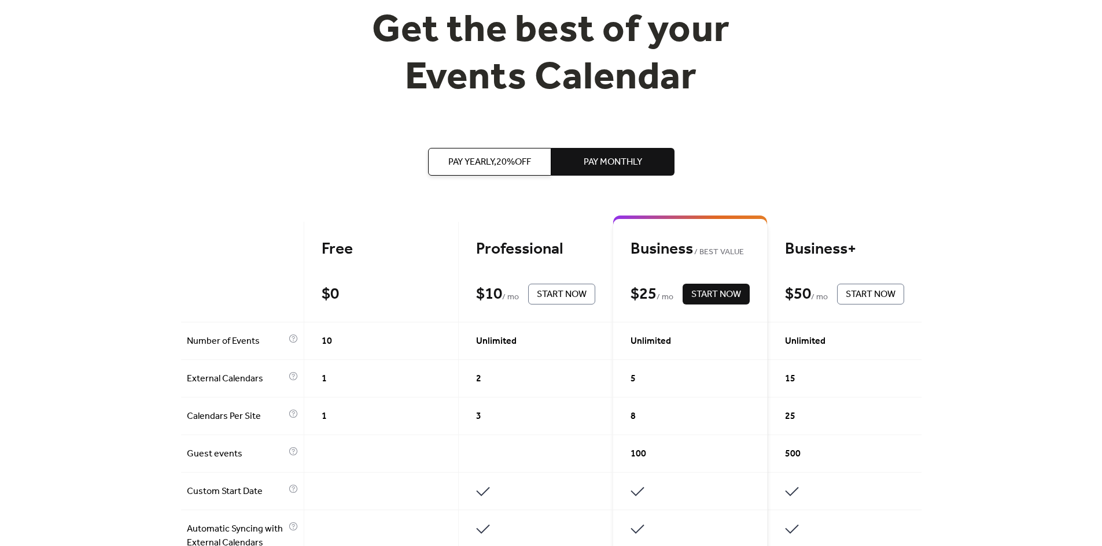
scroll to position [0, 0]
